Goal: Task Accomplishment & Management: Manage account settings

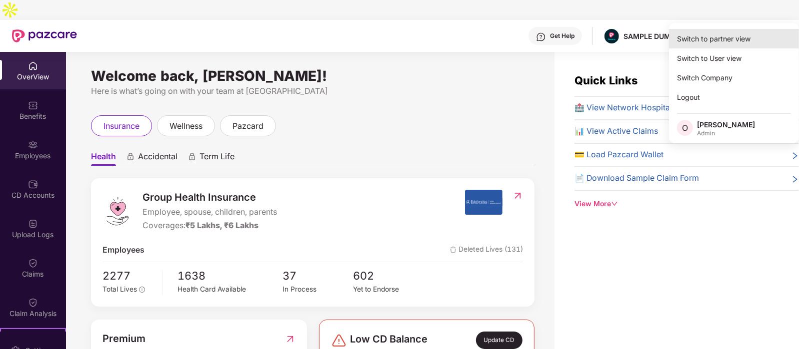
click at [724, 38] on div "Switch to partner view" at bounding box center [734, 38] width 130 height 19
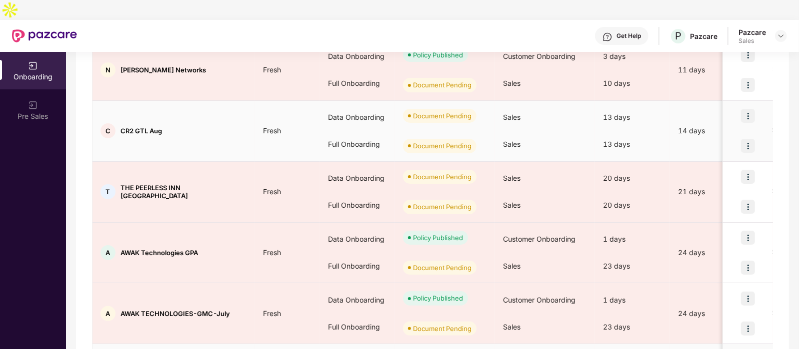
scroll to position [252, 0]
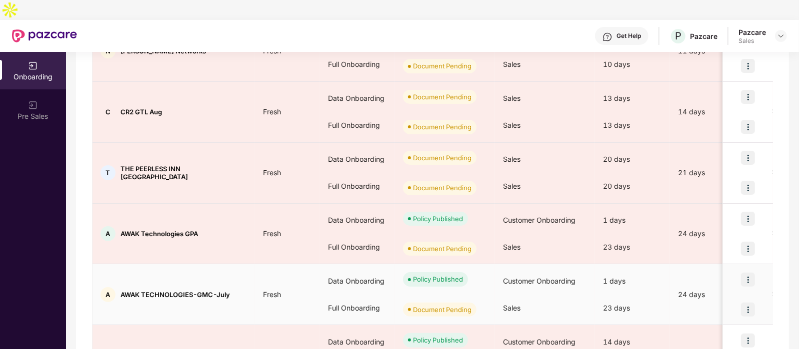
click at [749, 303] on img at bounding box center [748, 310] width 14 height 14
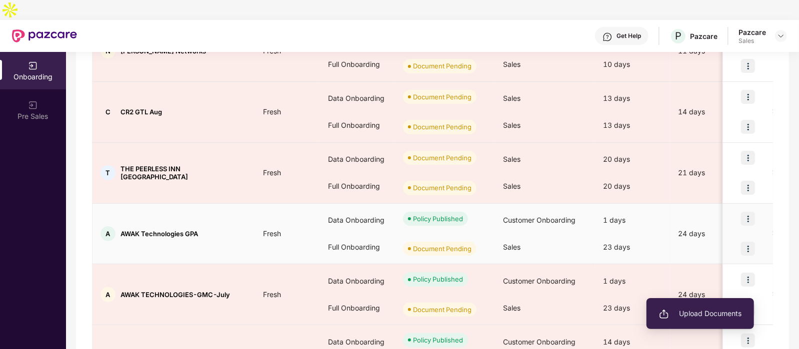
scroll to position [304, 0]
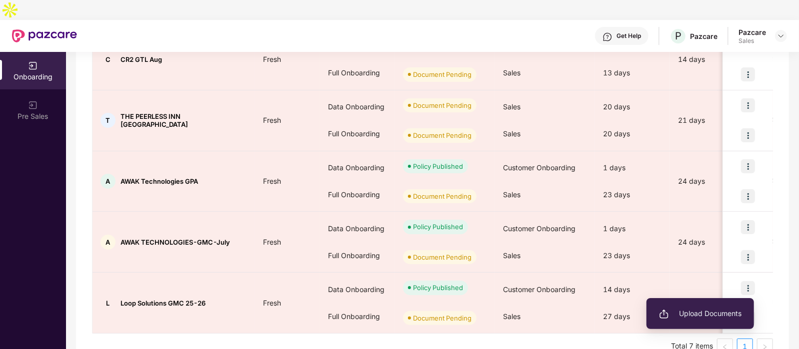
click at [778, 294] on div "Showing results for 7 companies/deals All Deals Assigned to me Download report …" at bounding box center [432, 84] width 713 height 573
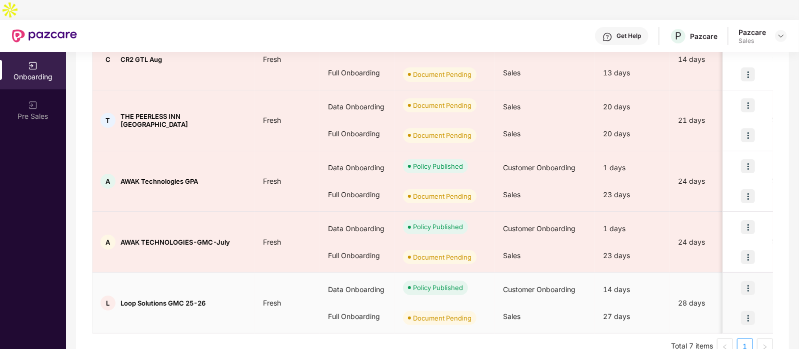
click at [750, 311] on img at bounding box center [748, 318] width 14 height 14
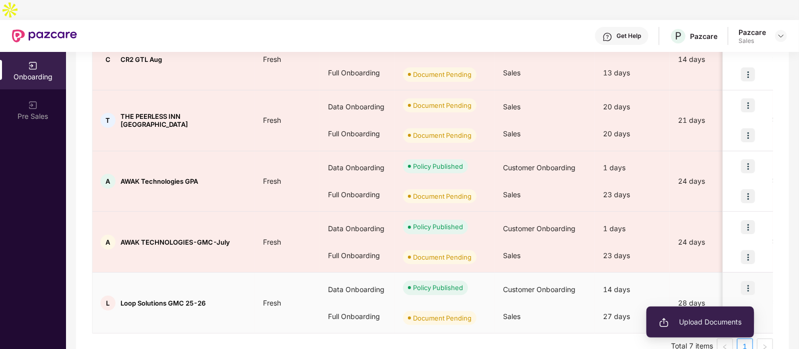
click at [726, 314] on li "Upload Documents" at bounding box center [699, 322] width 107 height 21
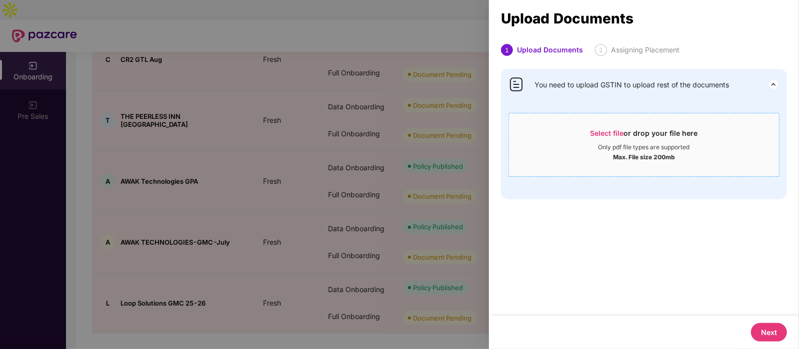
click at [623, 134] on div "Select file or drop your file here" at bounding box center [643, 135] width 107 height 15
click at [617, 127] on span "Select file or drop your file here Only pdf file types are supported Max. File …" at bounding box center [644, 145] width 270 height 48
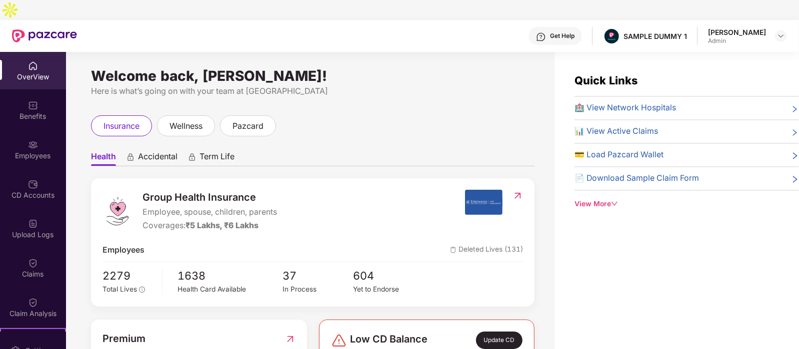
click at [785, 30] on div at bounding box center [781, 36] width 12 height 12
click at [776, 30] on div at bounding box center [781, 36] width 12 height 12
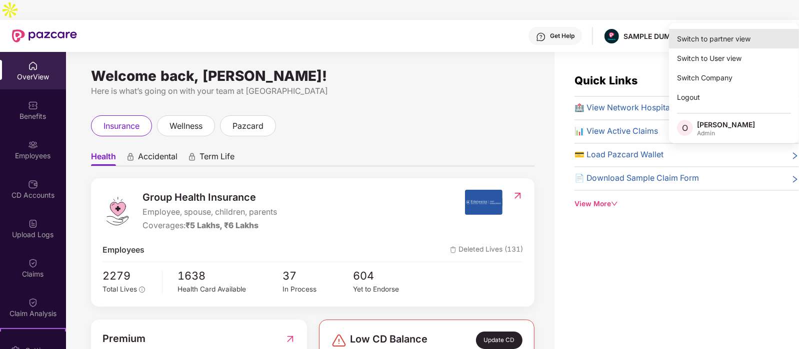
click at [749, 31] on div "Switch to partner view" at bounding box center [734, 38] width 130 height 19
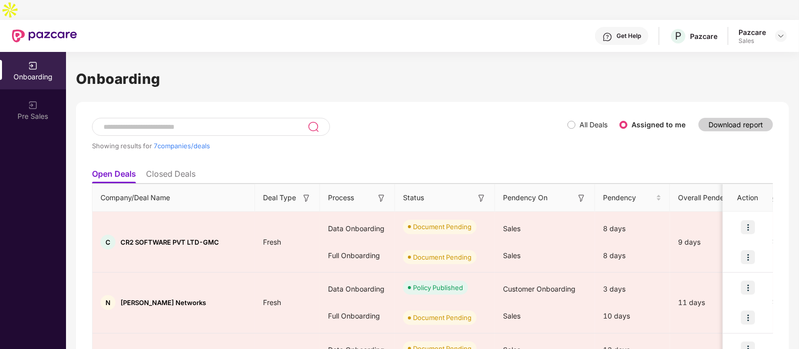
click at [23, 25] on div at bounding box center [44, 36] width 65 height 32
click at [32, 72] on div "Onboarding" at bounding box center [33, 77] width 66 height 10
click at [787, 20] on header "Get Help P Pazcare Pazcare Sales" at bounding box center [399, 36] width 799 height 32
drag, startPoint x: 777, startPoint y: 18, endPoint x: 787, endPoint y: 18, distance: 10.0
click at [787, 20] on header "Get Help P Pazcare Pazcare Sales" at bounding box center [399, 36] width 799 height 32
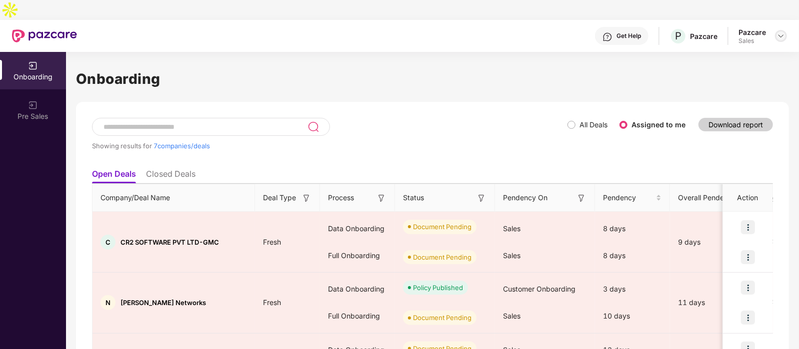
click at [779, 32] on img at bounding box center [781, 36] width 8 height 8
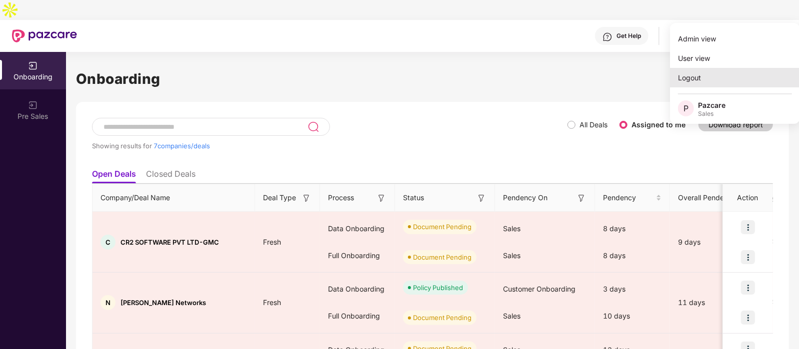
click at [699, 81] on div "Logout" at bounding box center [735, 77] width 130 height 19
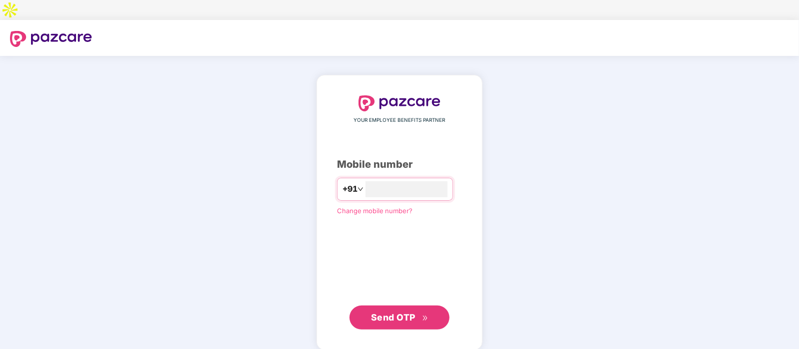
type input "**********"
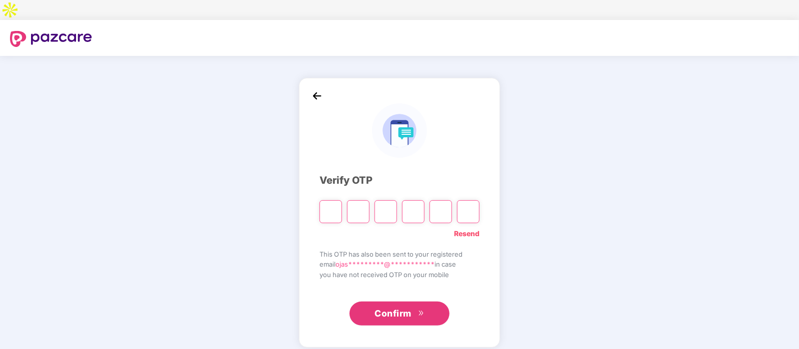
type input "*"
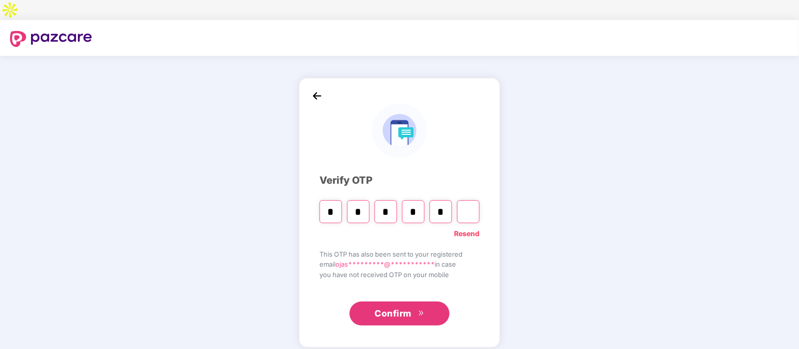
type input "*"
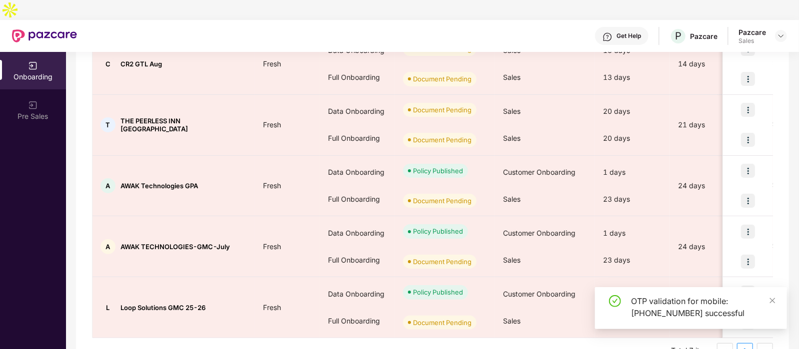
scroll to position [304, 0]
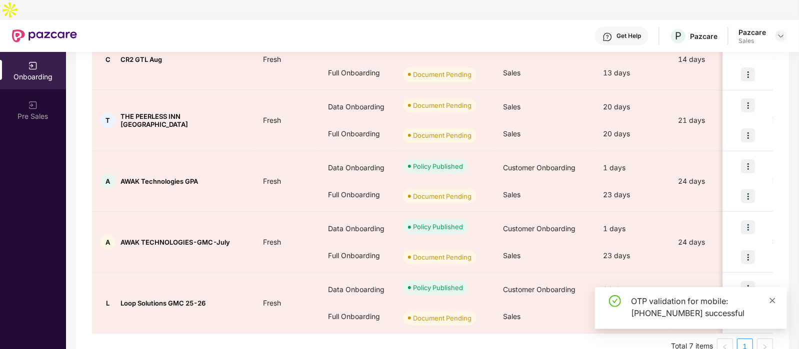
click at [773, 300] on icon "close" at bounding box center [772, 300] width 7 height 7
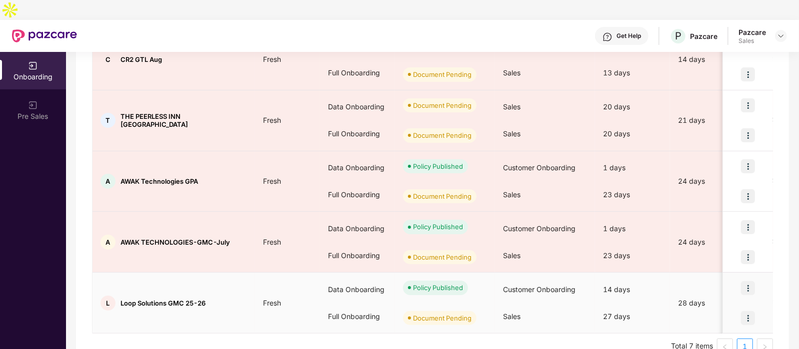
click at [752, 311] on img at bounding box center [748, 318] width 14 height 14
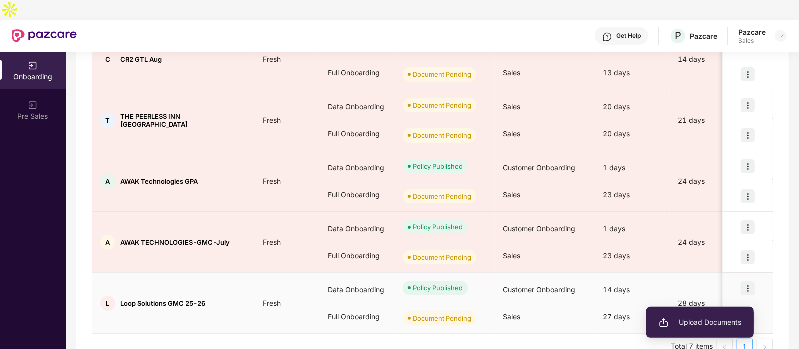
click at [700, 319] on span "Upload Documents" at bounding box center [700, 322] width 82 height 11
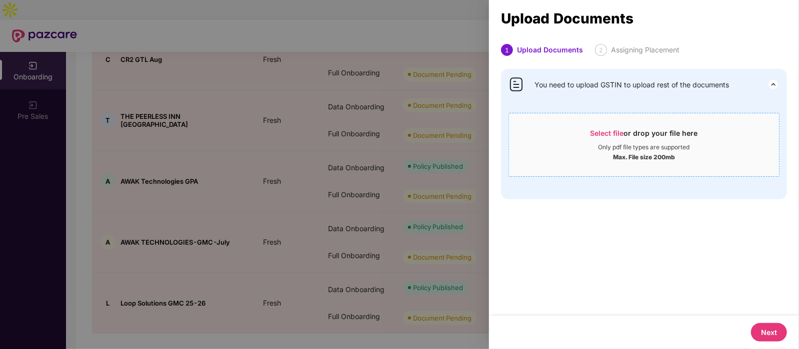
click at [637, 128] on div "Select file or drop your file here" at bounding box center [643, 135] width 107 height 15
click at [763, 327] on button "Next" at bounding box center [769, 332] width 36 height 18
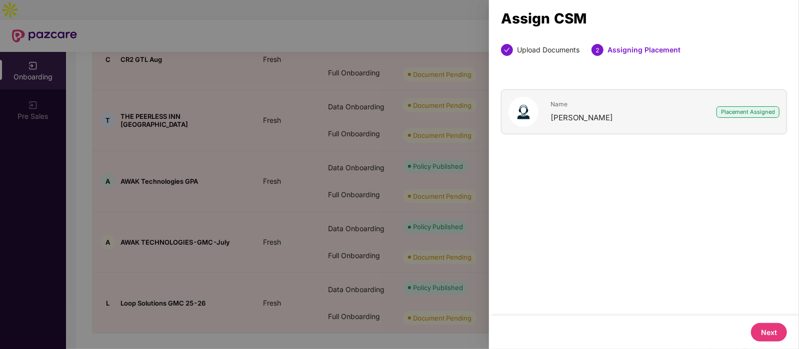
click at [770, 330] on button "Next" at bounding box center [769, 332] width 36 height 18
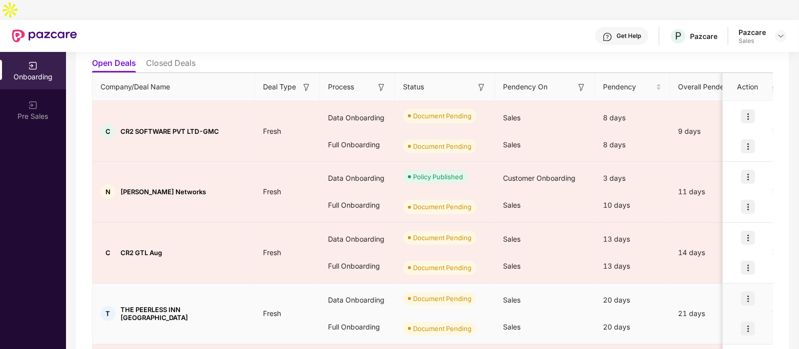
scroll to position [108, 0]
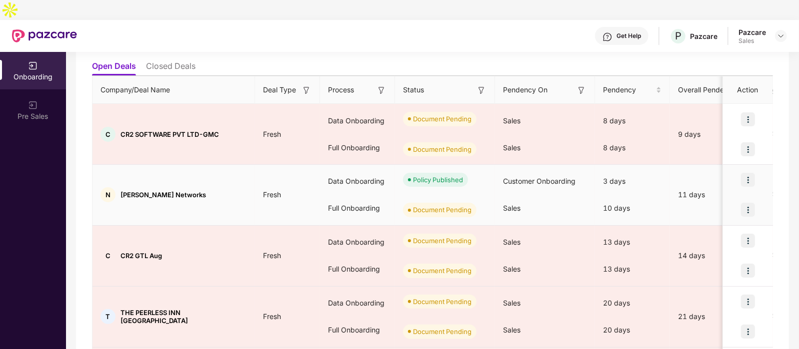
click at [753, 203] on img at bounding box center [748, 210] width 14 height 14
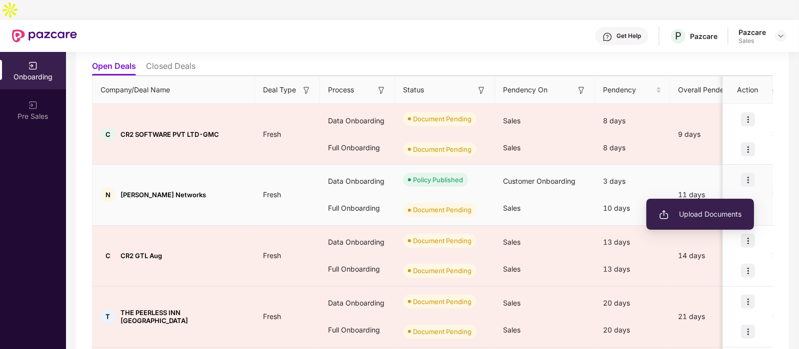
click at [707, 206] on li "Upload Documents" at bounding box center [699, 214] width 107 height 21
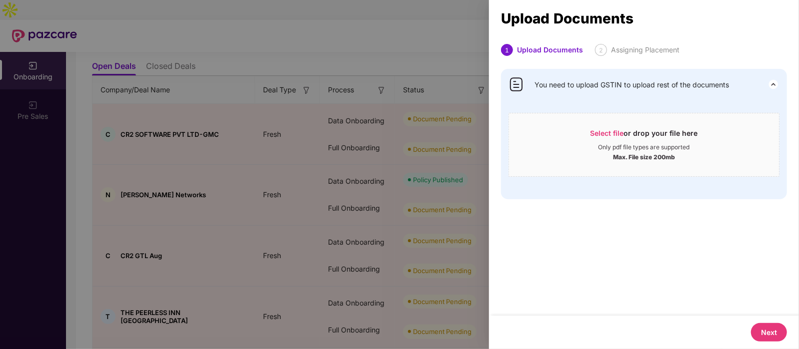
click at [663, 52] on div "Assigning Placement" at bounding box center [645, 50] width 68 height 12
click at [762, 332] on button "Next" at bounding box center [769, 332] width 36 height 18
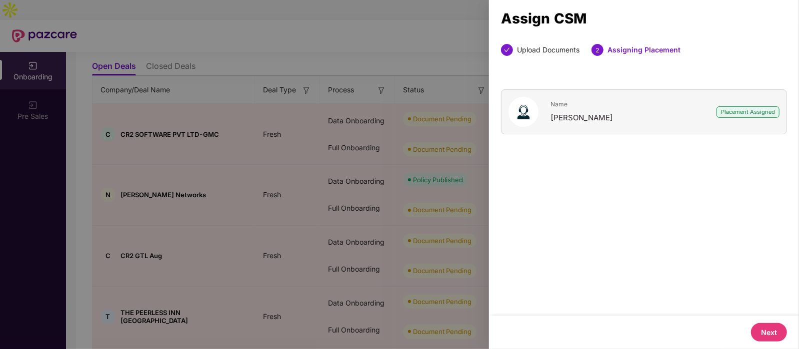
click at [762, 332] on button "Next" at bounding box center [769, 332] width 36 height 18
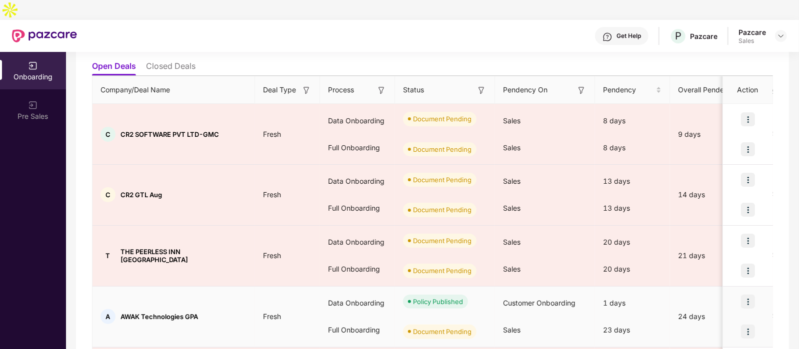
scroll to position [182, 0]
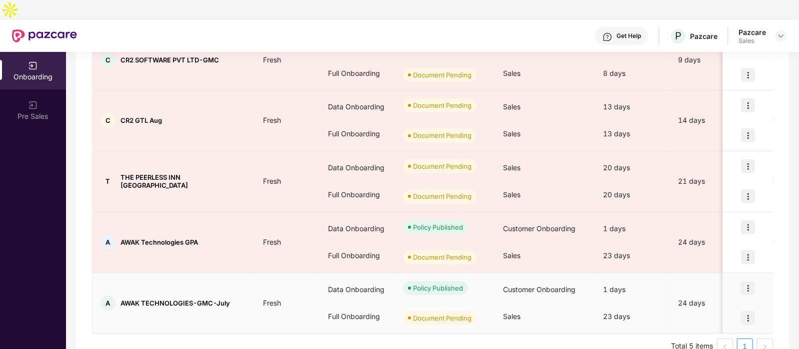
click at [745, 311] on img at bounding box center [748, 318] width 14 height 14
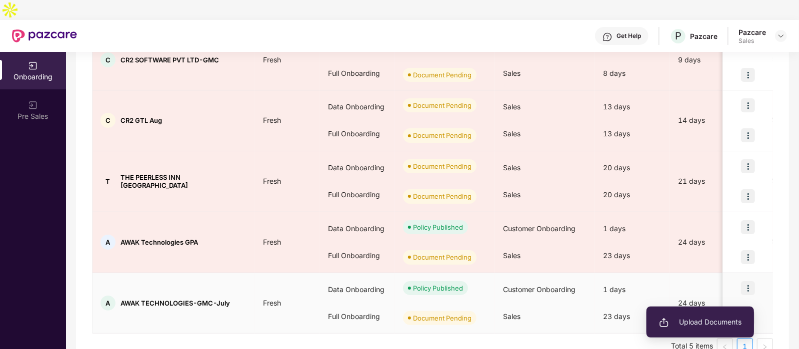
click at [703, 315] on li "Upload Documents" at bounding box center [699, 322] width 107 height 21
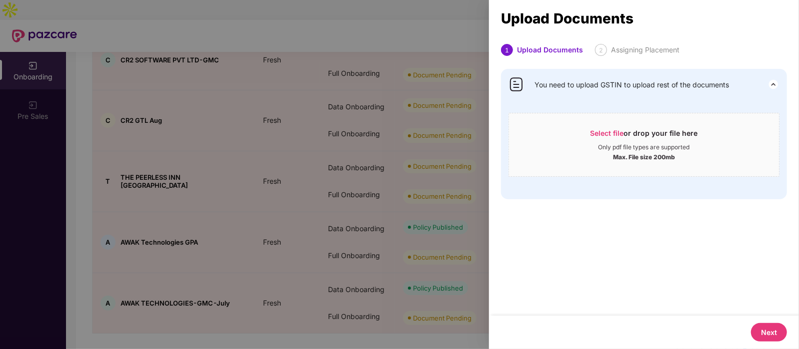
click at [638, 53] on div "Assigning Placement" at bounding box center [645, 50] width 68 height 12
click at [766, 330] on button "Next" at bounding box center [769, 332] width 36 height 18
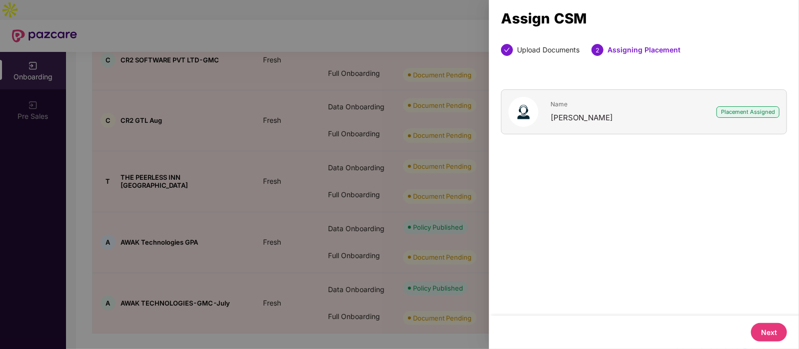
click at [766, 330] on button "Next" at bounding box center [769, 332] width 36 height 18
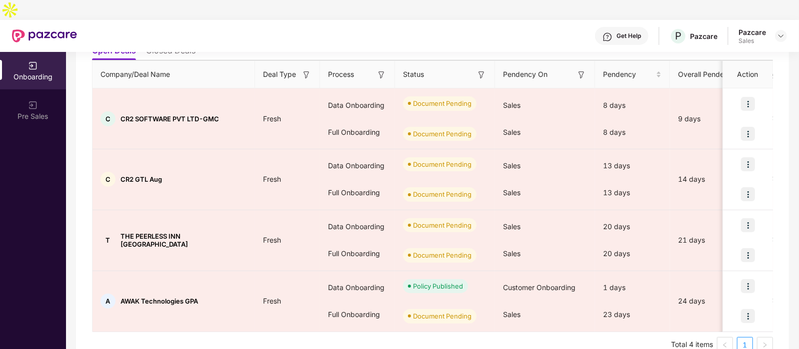
scroll to position [122, 0]
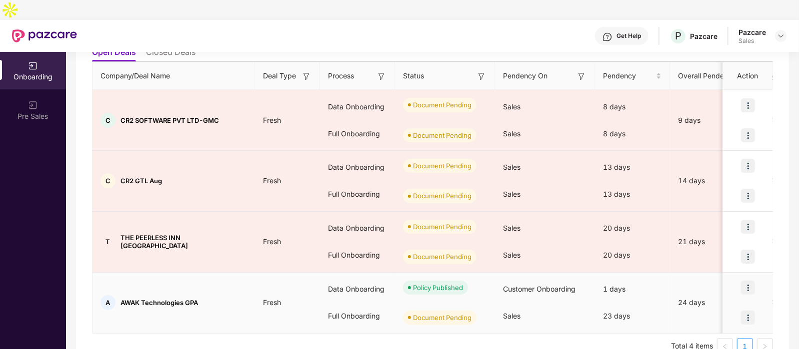
click at [746, 311] on img at bounding box center [748, 318] width 14 height 14
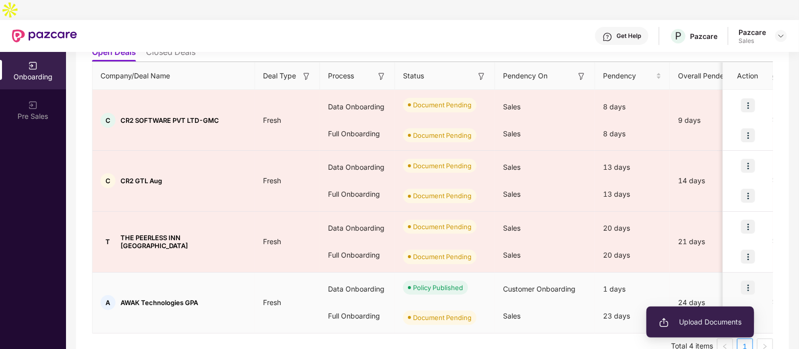
click at [683, 319] on span "Upload Documents" at bounding box center [700, 322] width 82 height 11
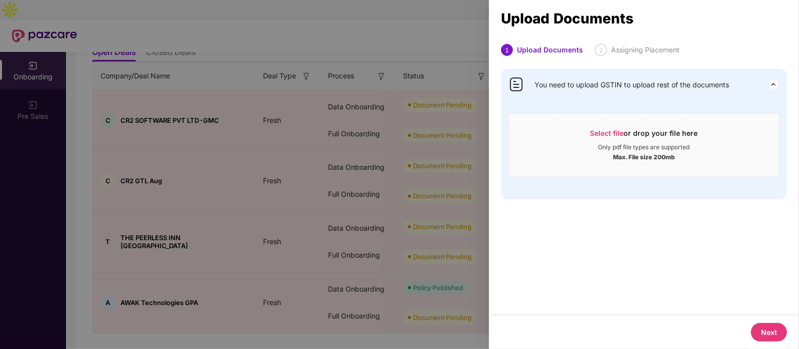
click at [774, 331] on button "Next" at bounding box center [769, 332] width 36 height 18
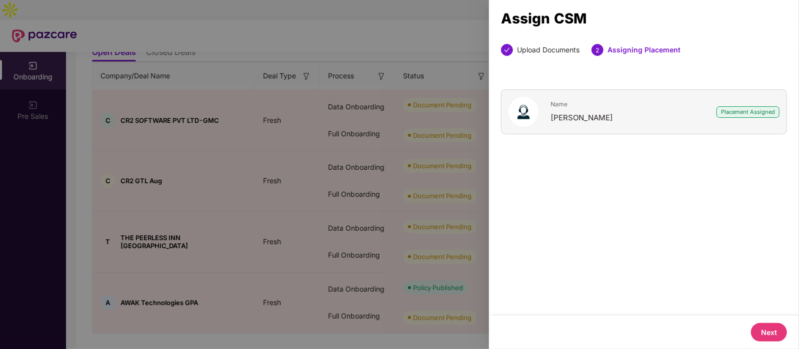
click at [767, 327] on button "Next" at bounding box center [769, 332] width 36 height 18
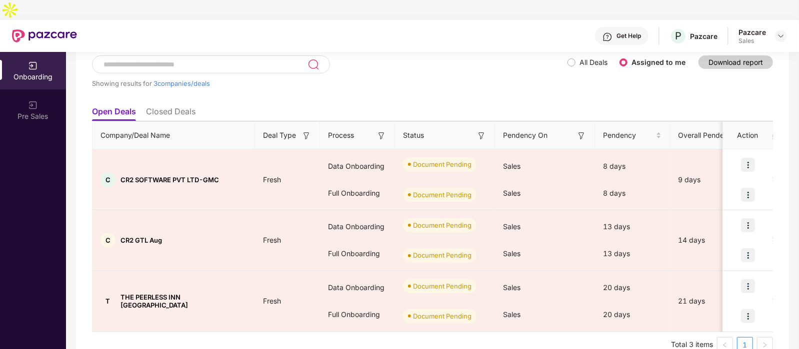
scroll to position [61, 0]
click at [775, 30] on div at bounding box center [781, 36] width 12 height 12
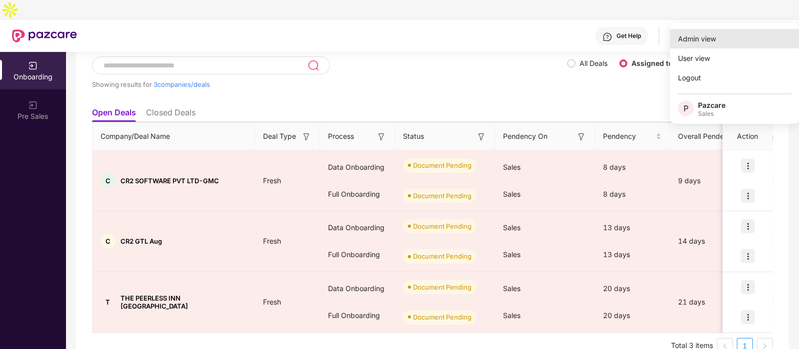
click at [688, 47] on div "Admin view" at bounding box center [735, 38] width 130 height 19
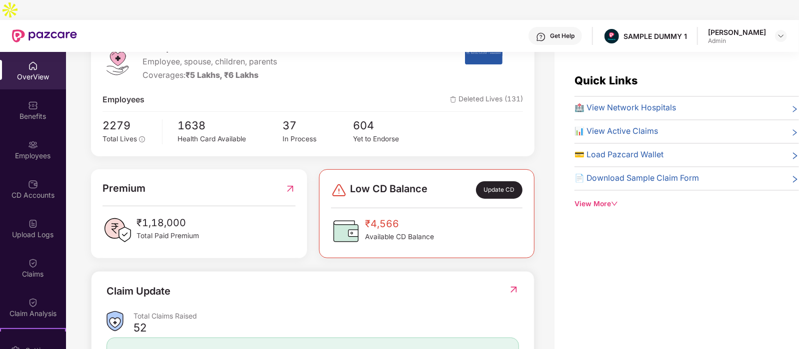
scroll to position [267, 0]
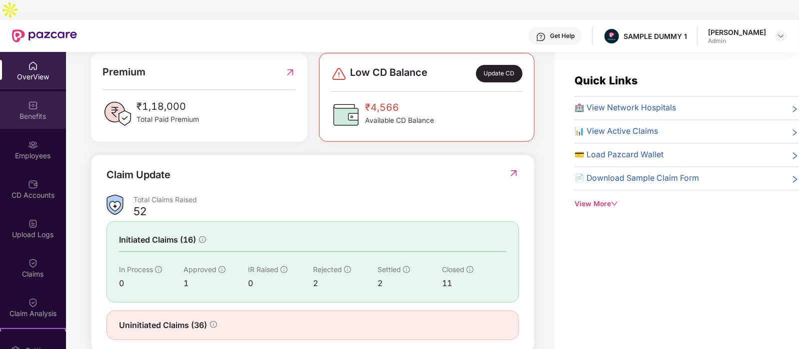
click at [31, 103] on div "Benefits" at bounding box center [33, 109] width 66 height 37
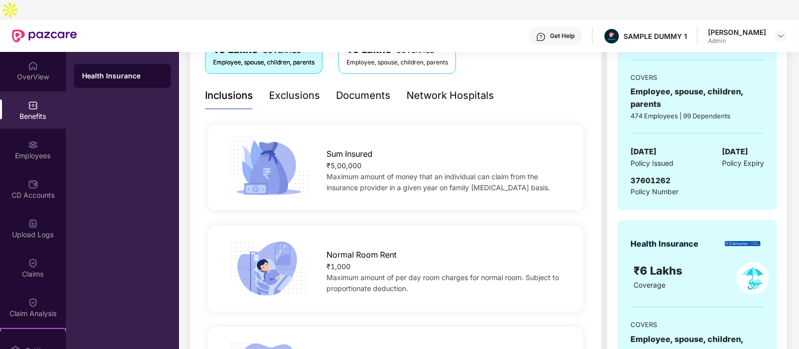
scroll to position [0, 0]
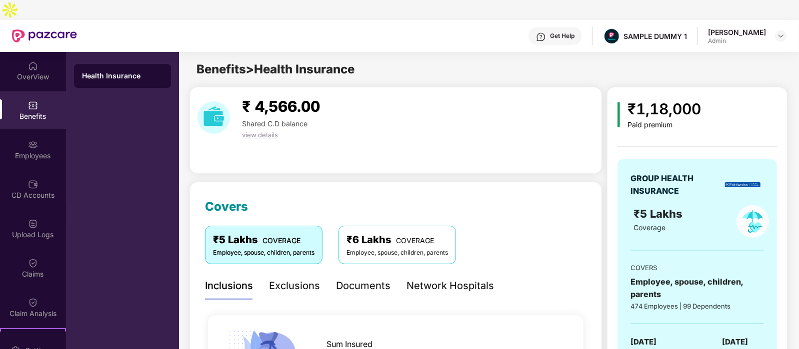
click at [277, 278] on div "Exclusions" at bounding box center [294, 285] width 51 height 15
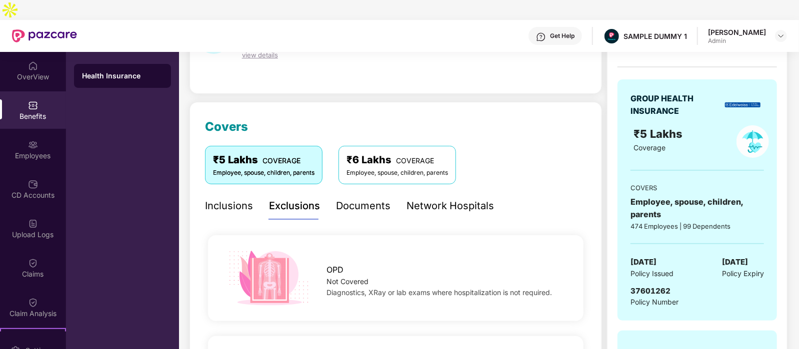
scroll to position [68, 0]
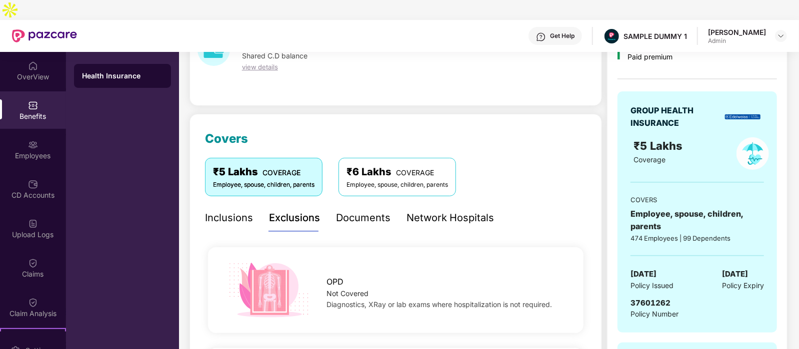
click at [347, 210] on div "Documents" at bounding box center [363, 217] width 54 height 15
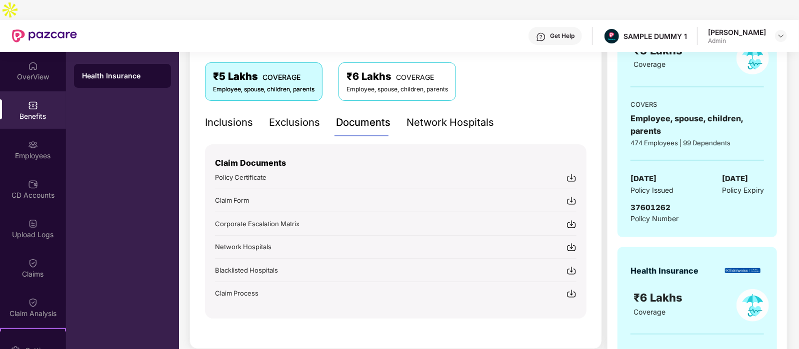
scroll to position [181, 0]
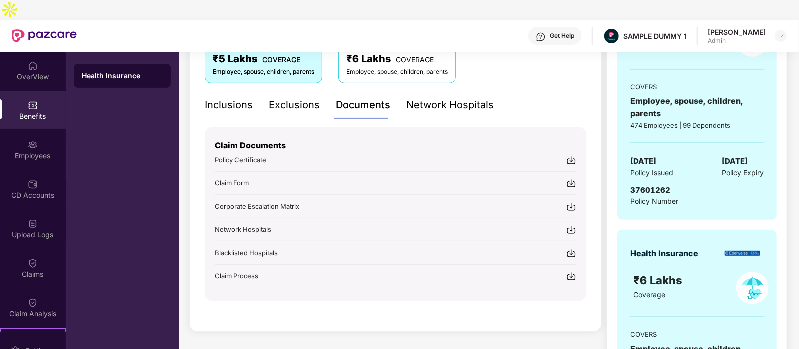
click at [428, 97] on div "Network Hospitals" at bounding box center [449, 104] width 87 height 15
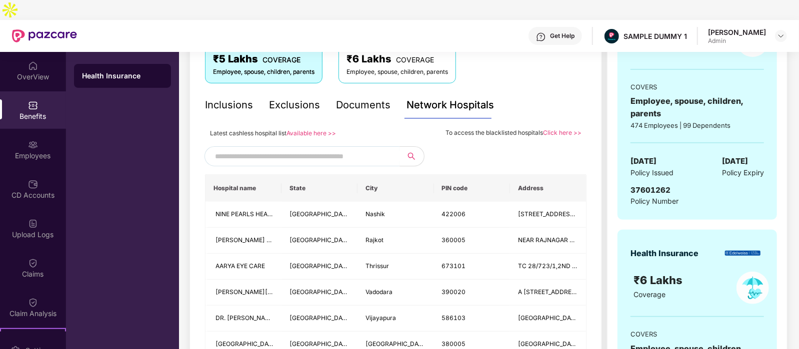
click at [241, 149] on input "text" at bounding box center [300, 156] width 171 height 15
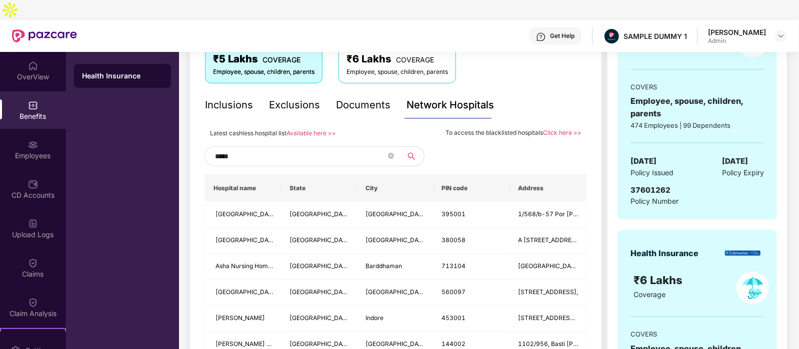
type input "******"
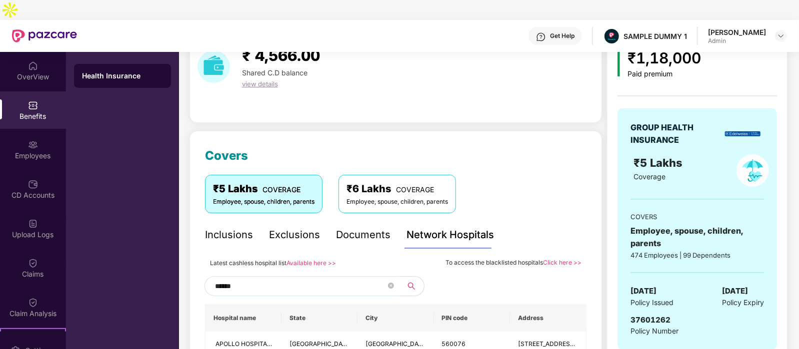
scroll to position [33, 0]
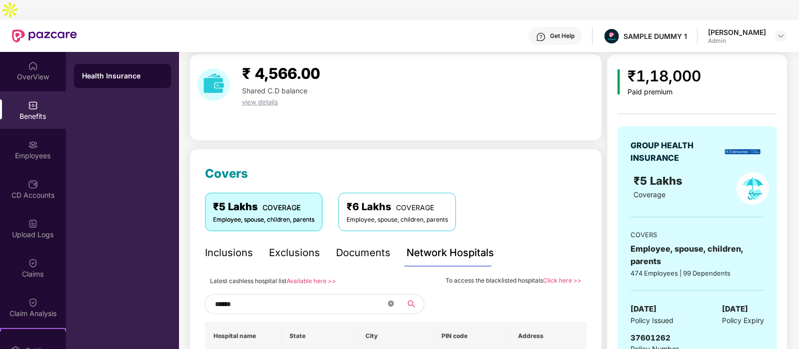
click at [391, 301] on icon "close-circle" at bounding box center [391, 304] width 6 height 6
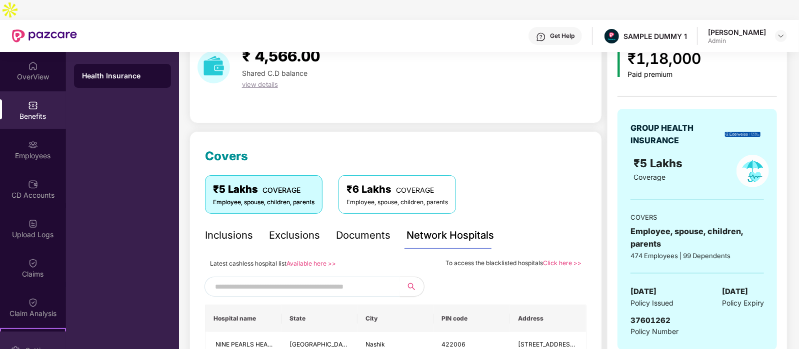
click at [8, 332] on div "Settings" at bounding box center [33, 350] width 66 height 37
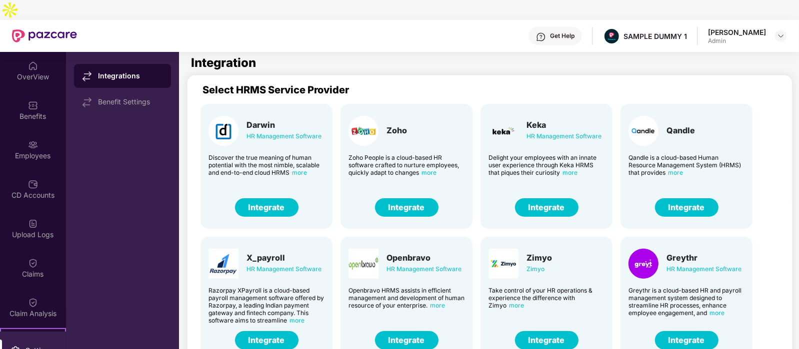
scroll to position [105, 0]
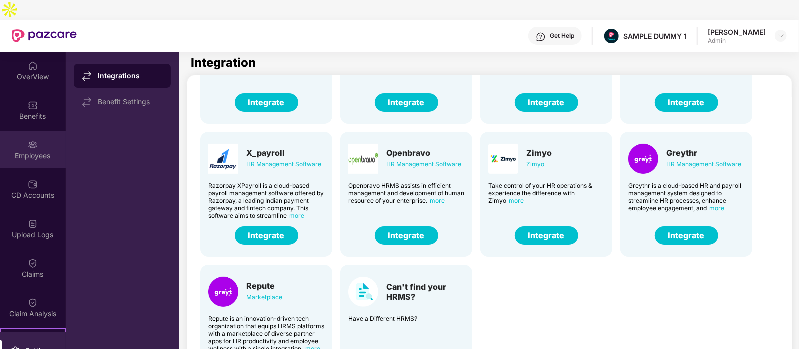
click at [24, 131] on div "Employees" at bounding box center [33, 149] width 66 height 37
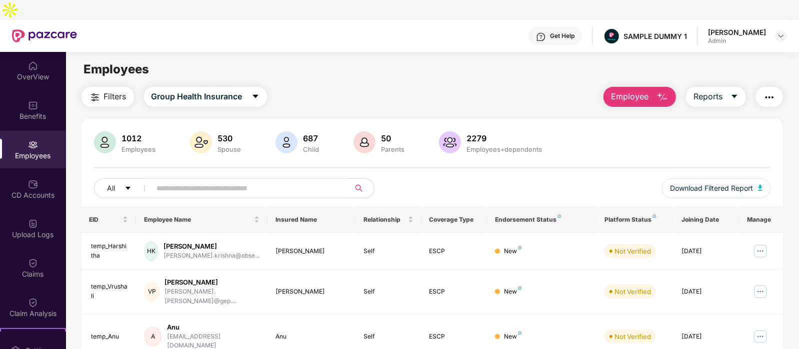
click at [648, 87] on button "Employee" at bounding box center [639, 97] width 72 height 20
click at [543, 87] on div "Filters Group Health Insurance Employee Reports" at bounding box center [432, 97] width 702 height 20
click at [635, 87] on button "Employee" at bounding box center [639, 97] width 72 height 20
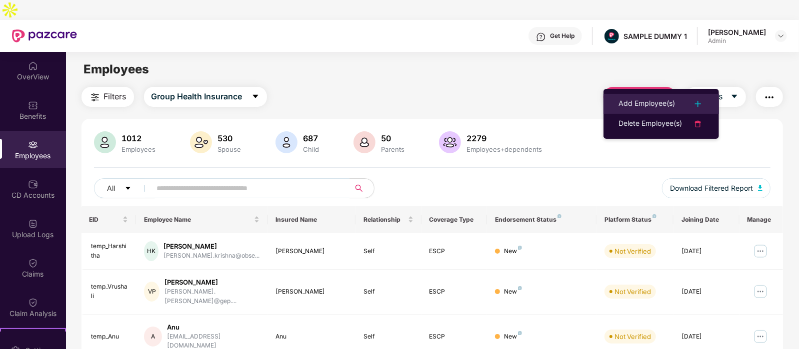
click at [661, 105] on div "Add Employee(s)" at bounding box center [646, 104] width 56 height 12
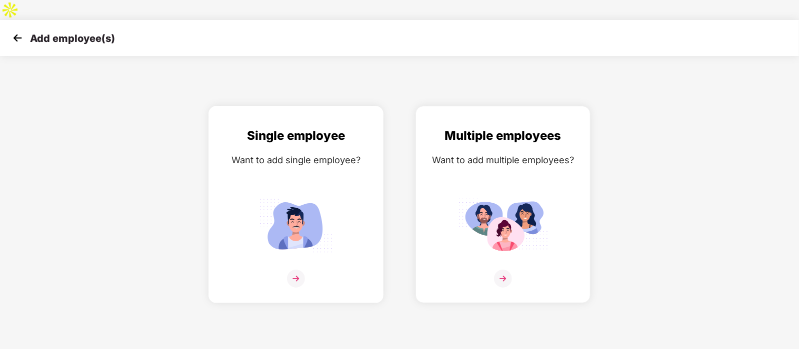
click at [225, 130] on div "Single employee Want to add single employee?" at bounding box center [296, 213] width 154 height 174
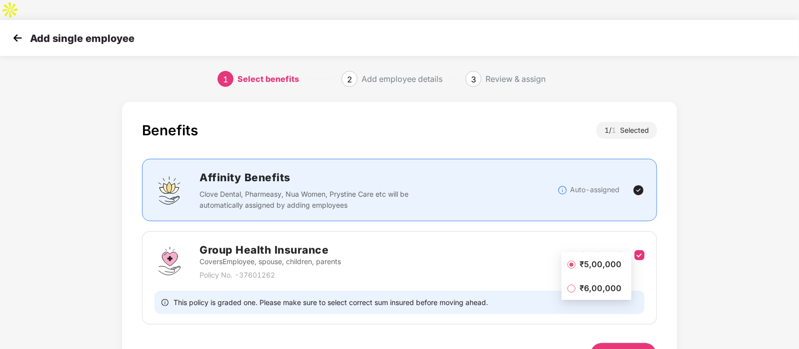
click at [629, 349] on span "Next" at bounding box center [623, 354] width 16 height 11
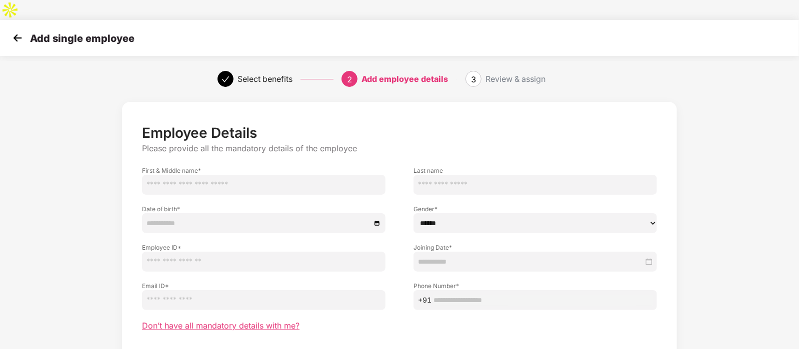
click at [275, 321] on span "Don’t have all mandatory details with me?" at bounding box center [220, 326] width 157 height 10
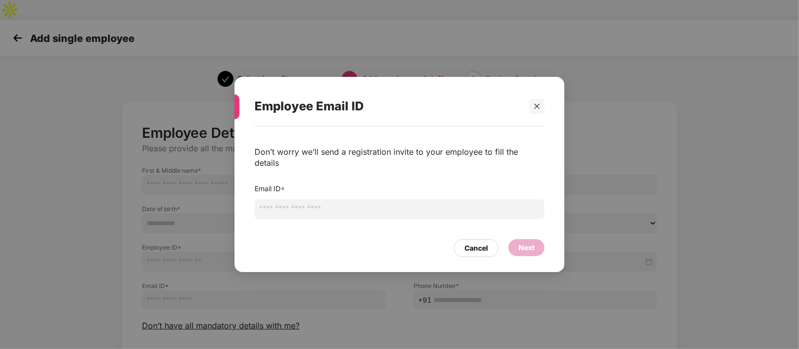
click at [425, 206] on input "email" at bounding box center [399, 209] width 290 height 20
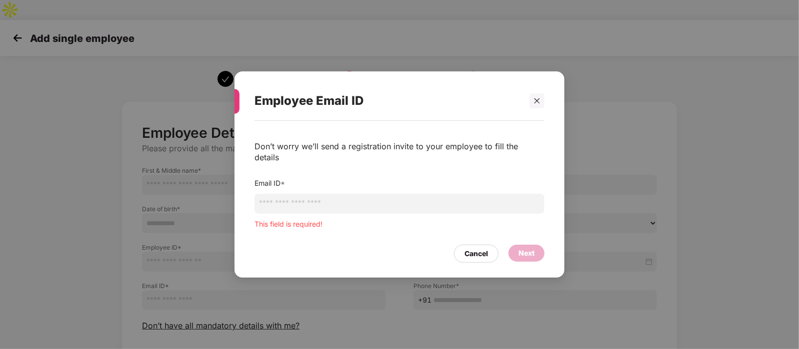
click at [482, 240] on div "Cancel Next" at bounding box center [399, 251] width 290 height 23
click at [472, 248] on div "Cancel" at bounding box center [475, 253] width 23 height 11
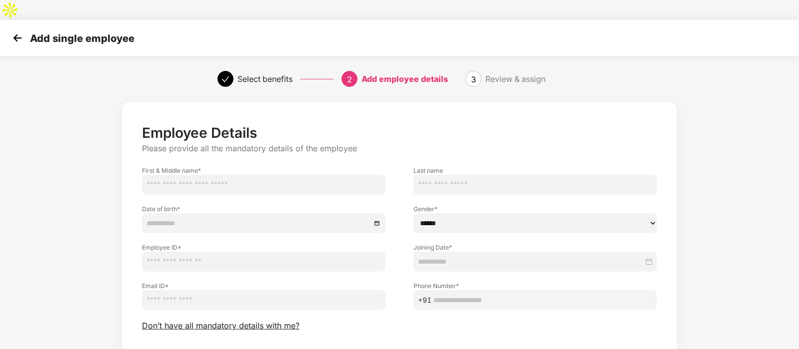
click at [14, 30] on img at bounding box center [17, 37] width 15 height 15
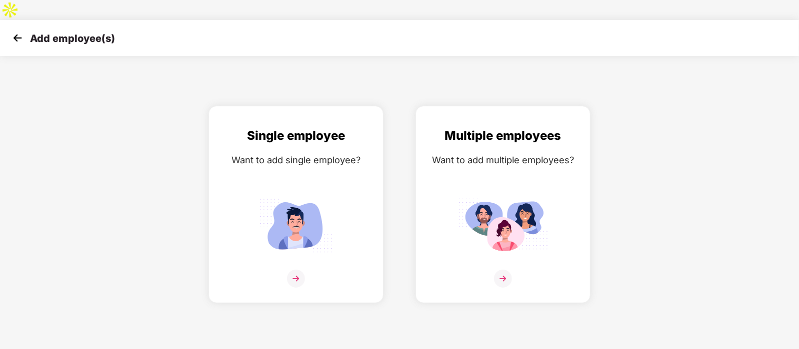
click at [14, 30] on img at bounding box center [17, 37] width 15 height 15
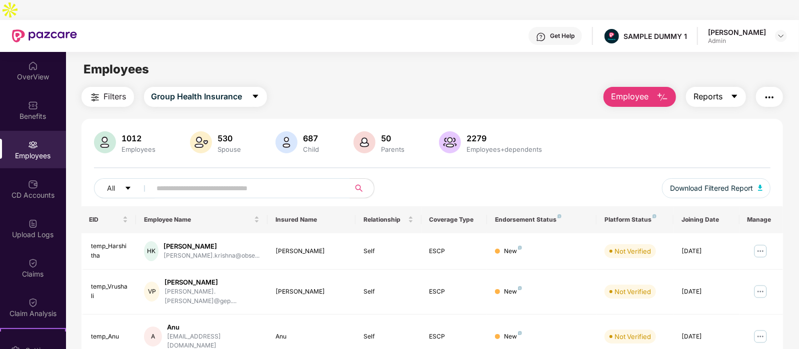
click at [720, 90] on span "Reports" at bounding box center [707, 96] width 29 height 12
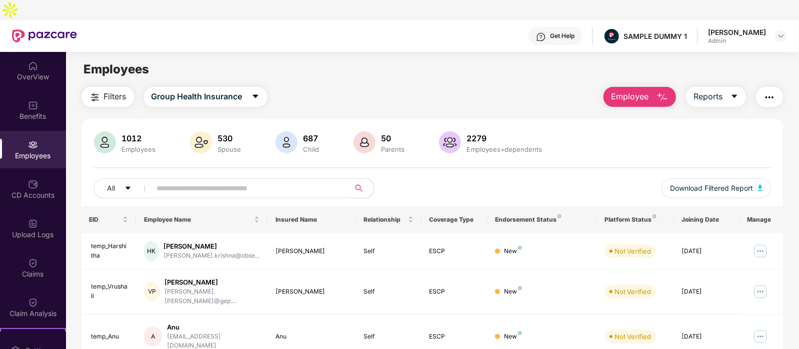
click at [771, 91] on img "button" at bounding box center [769, 97] width 12 height 12
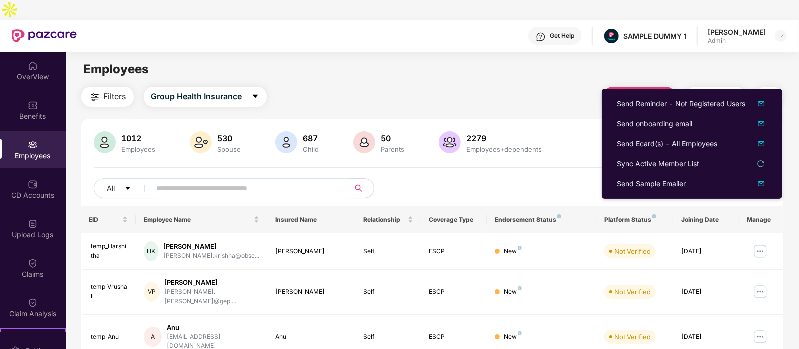
click at [555, 87] on div "Filters Group Health Insurance Employee Reports" at bounding box center [432, 97] width 702 height 20
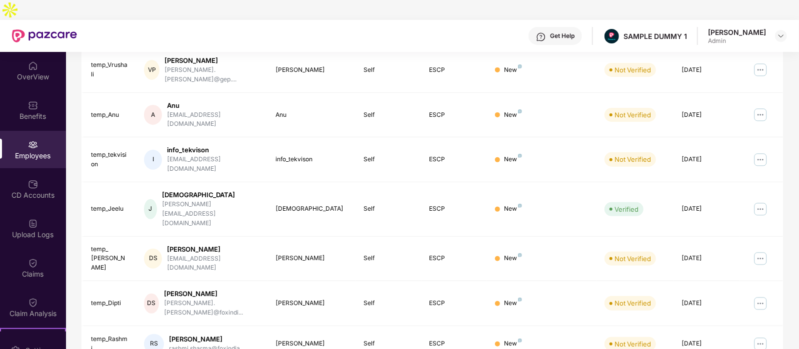
scroll to position [263, 0]
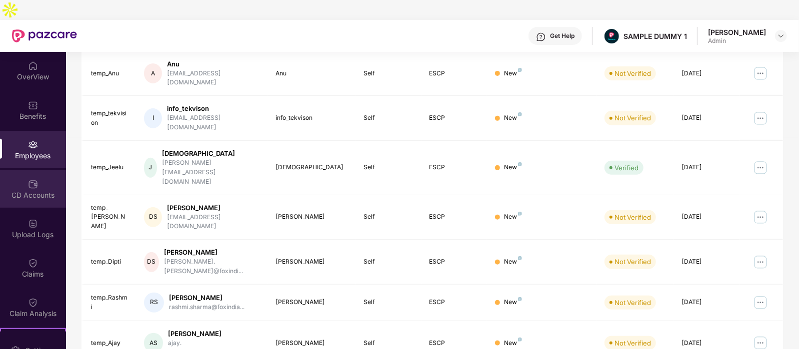
click at [46, 190] on div "CD Accounts" at bounding box center [33, 195] width 66 height 10
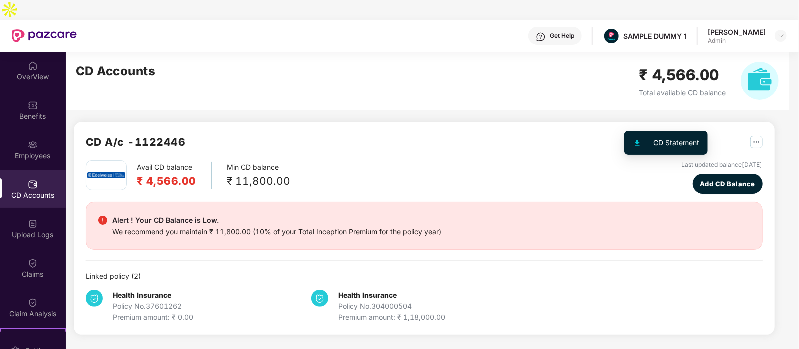
click at [750, 136] on img "button" at bounding box center [756, 142] width 12 height 12
click at [395, 134] on div "CD A/c - 1122446" at bounding box center [424, 147] width 677 height 26
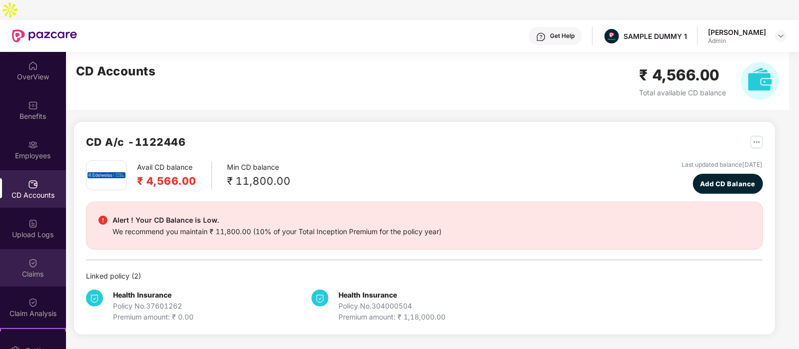
click at [30, 249] on div "Claims" at bounding box center [33, 267] width 66 height 37
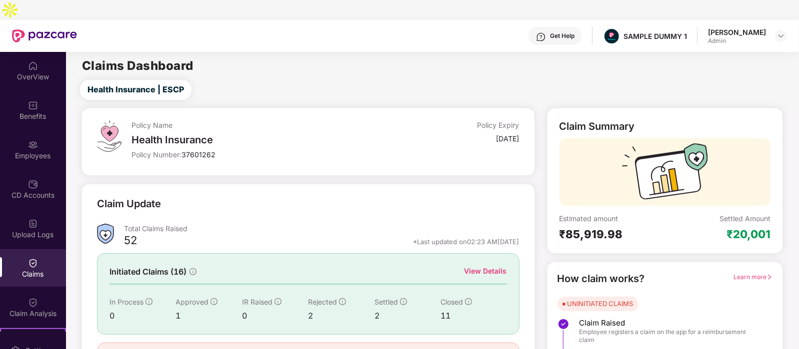
click at [493, 266] on div "View Details" at bounding box center [485, 271] width 42 height 11
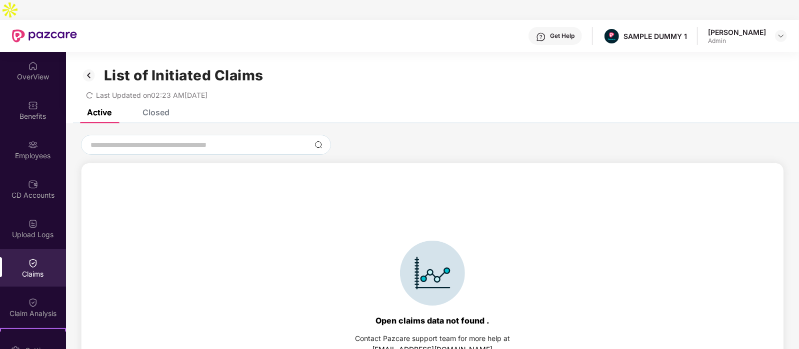
scroll to position [42, 0]
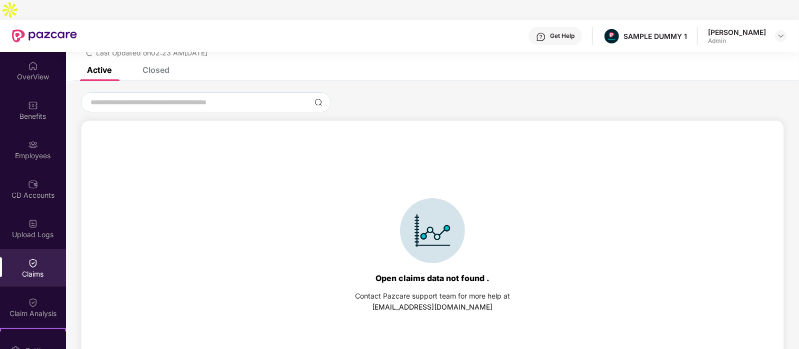
click at [148, 42] on div "List of Initiated Claims Last Updated on 02:23 AM, 11 Aug 2025" at bounding box center [432, 37] width 733 height 57
click at [152, 65] on div "Closed" at bounding box center [155, 70] width 27 height 10
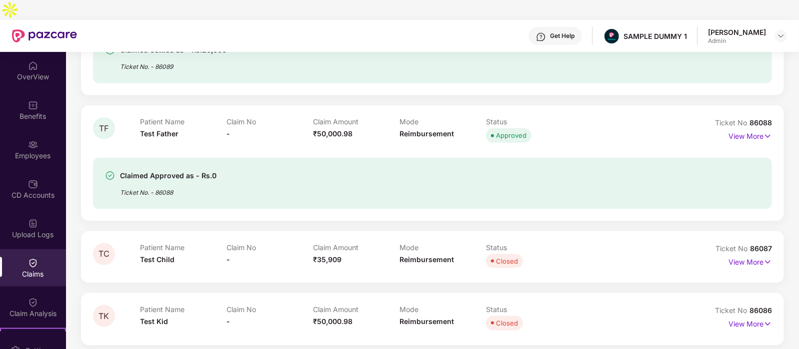
scroll to position [777, 0]
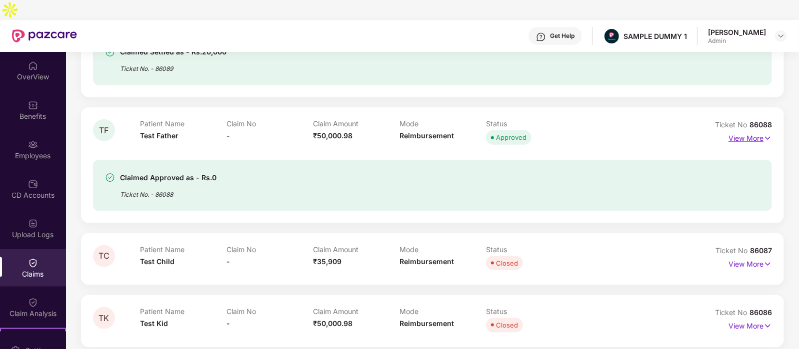
click at [731, 130] on p "View More" at bounding box center [749, 136] width 43 height 13
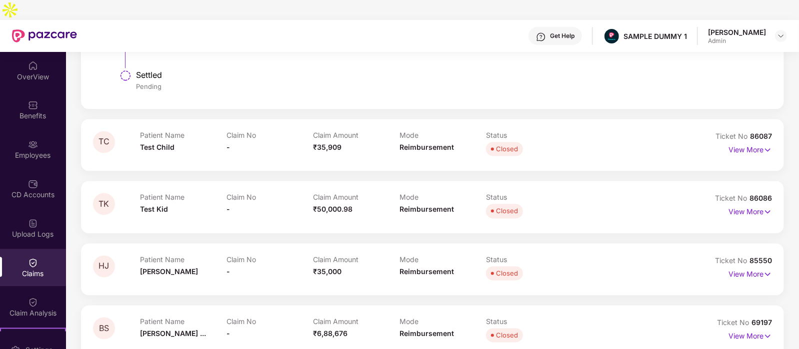
scroll to position [1142, 0]
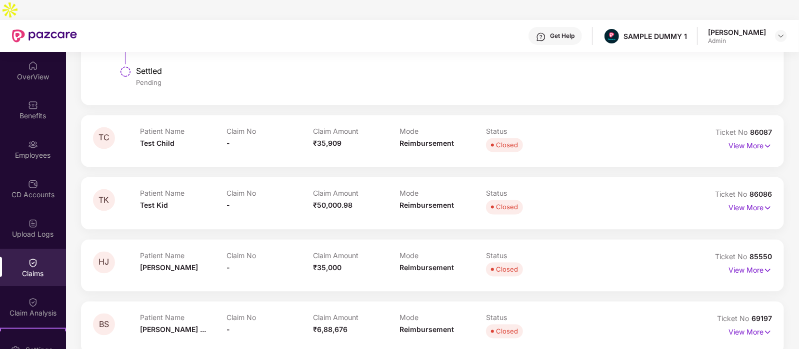
click at [522, 200] on div "Closed" at bounding box center [529, 207] width 86 height 14
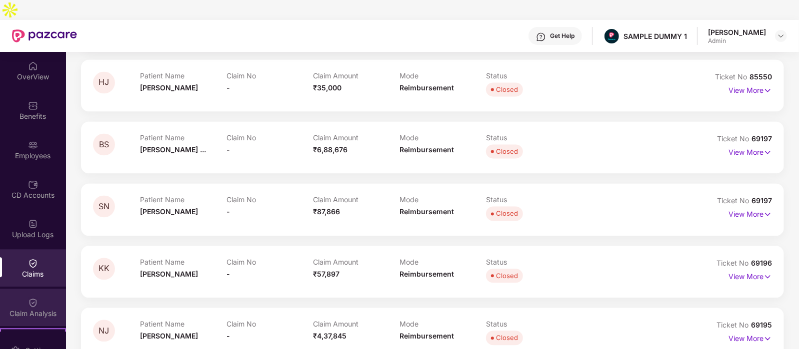
click at [40, 309] on div "Claim Analysis" at bounding box center [33, 314] width 66 height 10
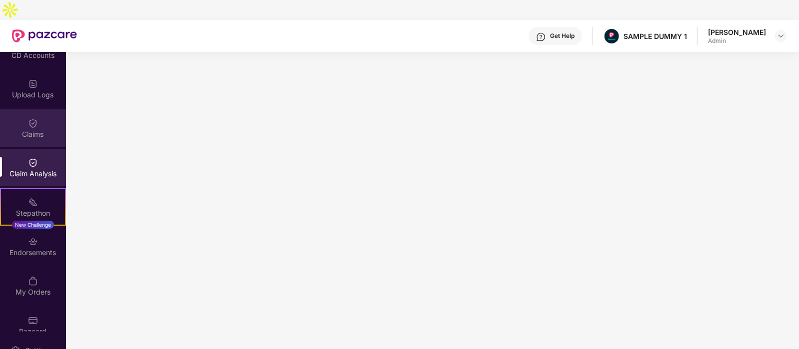
scroll to position [147, 0]
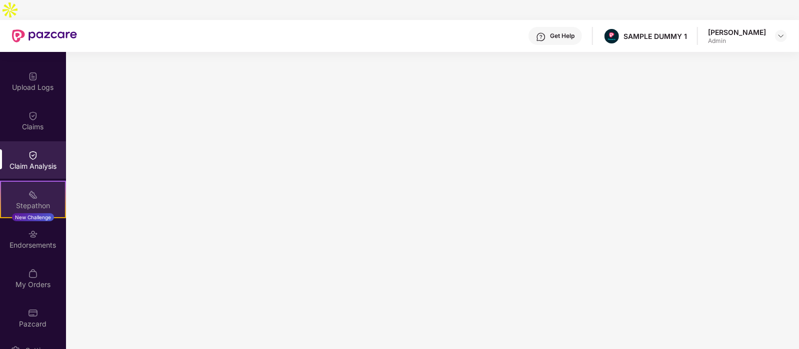
click at [33, 181] on div "Stepathon New Challenge" at bounding box center [33, 199] width 66 height 37
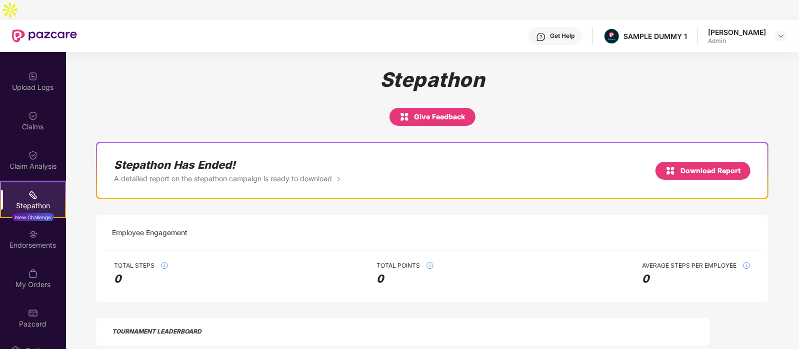
scroll to position [207, 0]
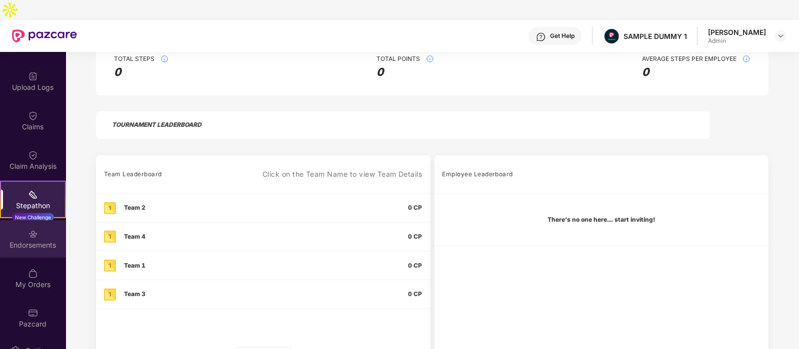
click at [24, 220] on div "Endorsements" at bounding box center [33, 238] width 66 height 37
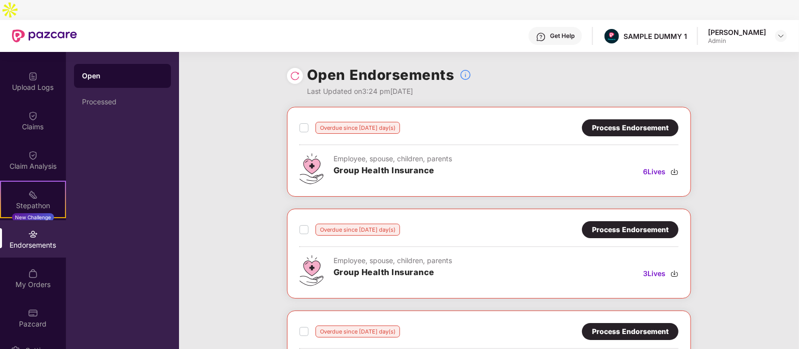
click at [630, 122] on div "Process Endorsement" at bounding box center [630, 127] width 76 height 11
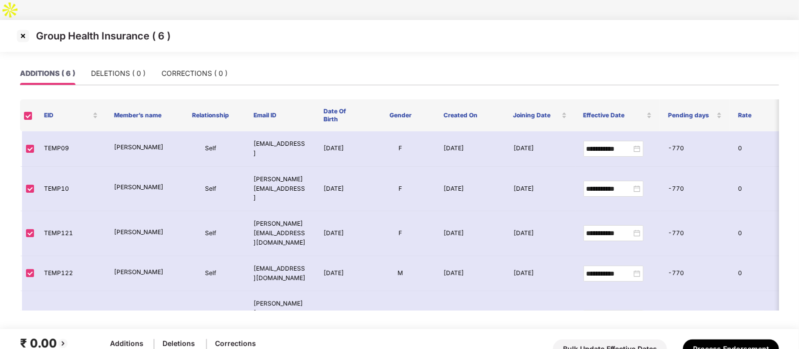
click at [26, 28] on img at bounding box center [23, 36] width 16 height 16
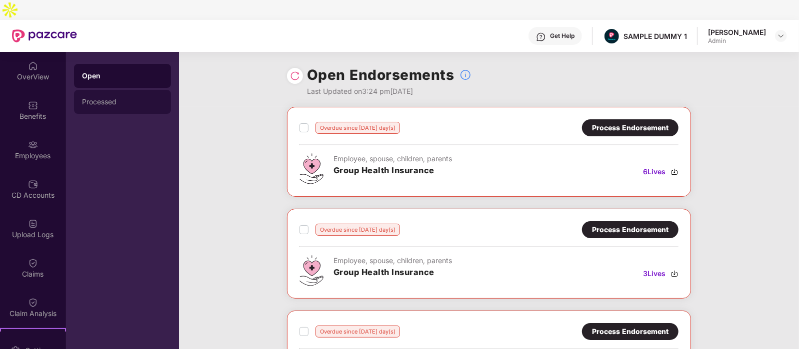
click at [116, 90] on div "Processed" at bounding box center [122, 102] width 97 height 24
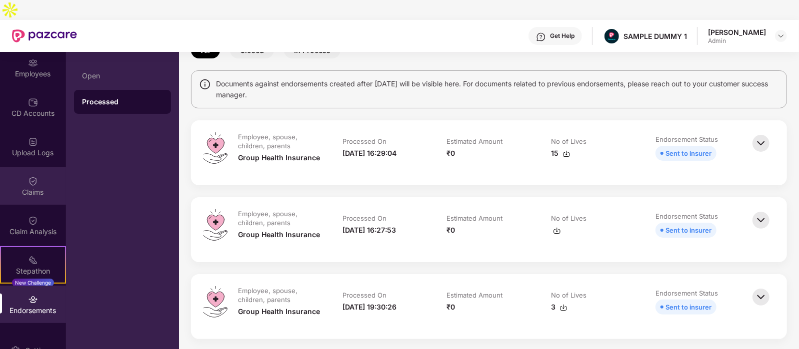
scroll to position [154, 0]
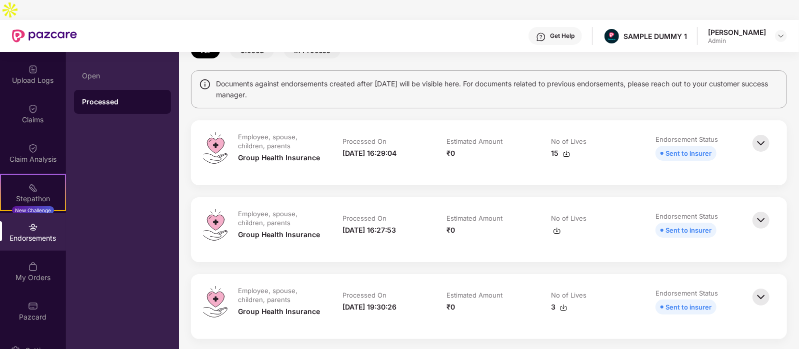
click at [565, 27] on div "Get Help" at bounding box center [554, 36] width 53 height 18
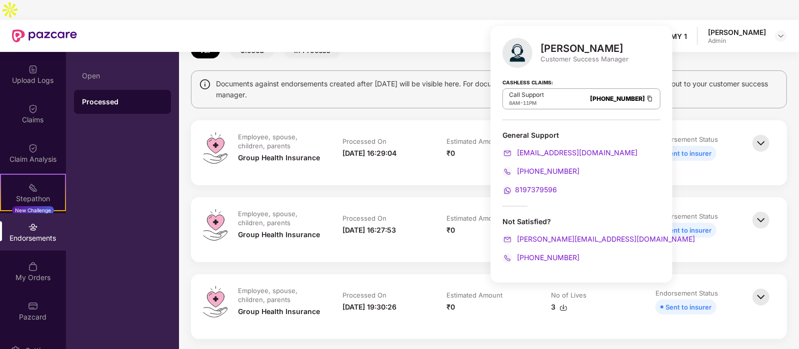
click at [435, 20] on div "Get Help SAMPLE DUMMY 1 Ojasvi Sharma Admin" at bounding box center [432, 36] width 710 height 32
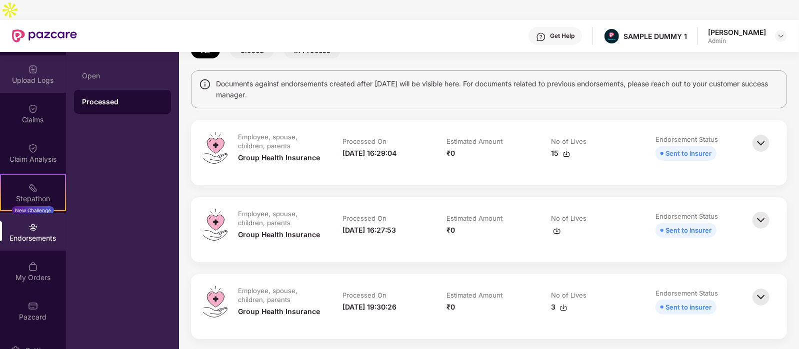
scroll to position [0, 0]
